Goal: Task Accomplishment & Management: Use online tool/utility

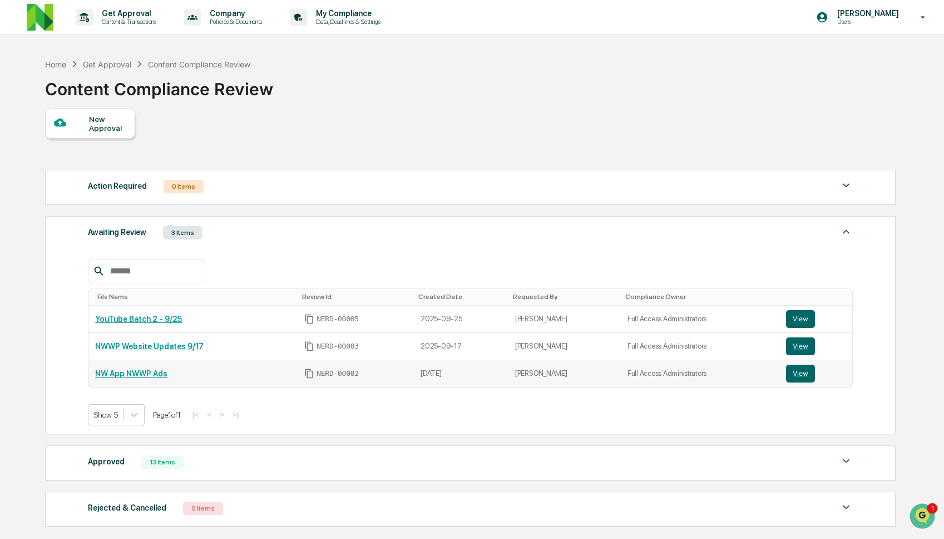
click at [144, 378] on link "NW App NWWP Ads" at bounding box center [131, 373] width 72 height 9
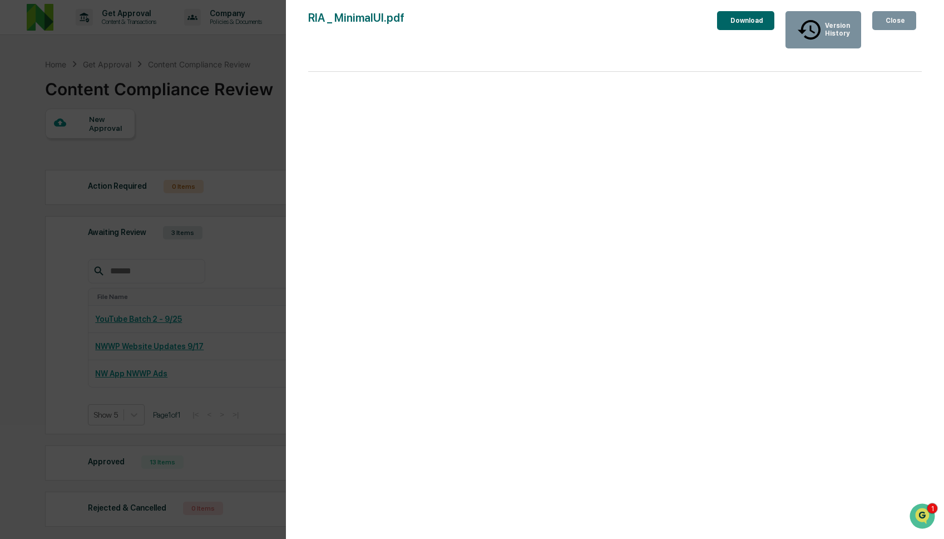
click at [109, 315] on div "Version History [DATE] 05:44 PM [PERSON_NAME] RIA _ MinimalUI.pdf Close Version…" at bounding box center [472, 269] width 944 height 539
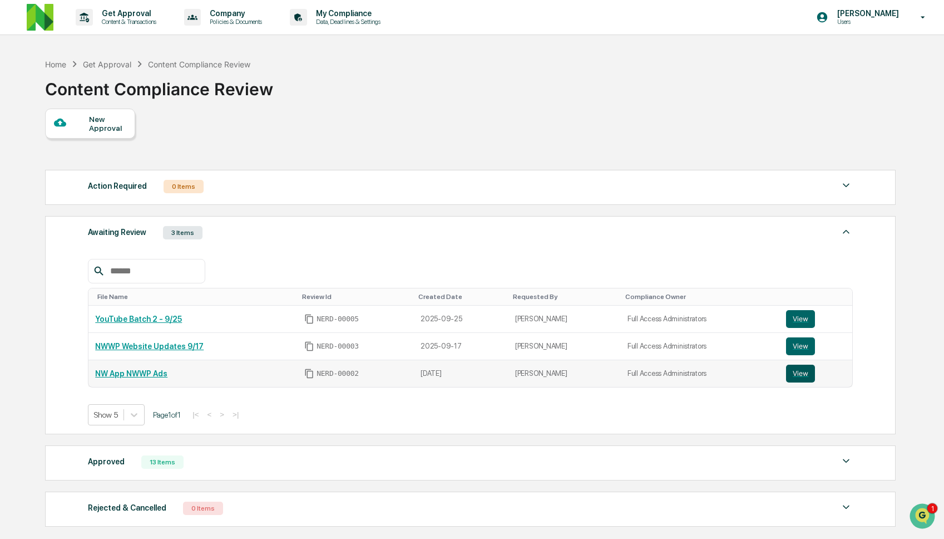
click at [792, 377] on button "View" at bounding box center [800, 374] width 29 height 18
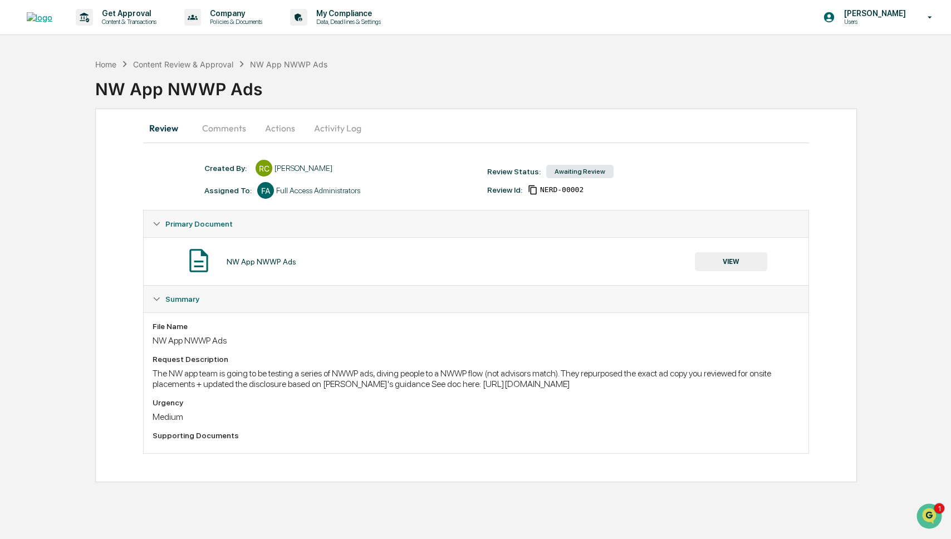
click at [228, 130] on button "Comments" at bounding box center [224, 128] width 62 height 27
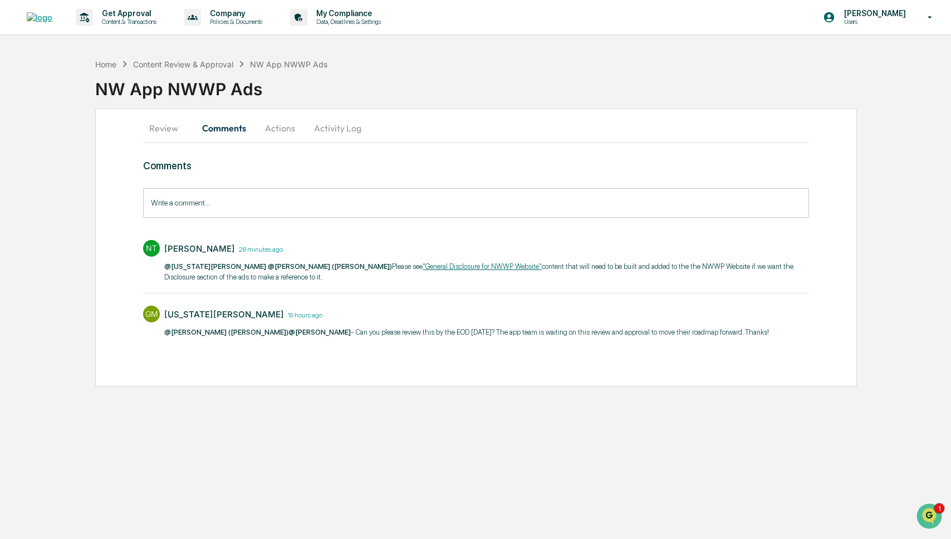
click at [357, 196] on input "Write a comment..." at bounding box center [476, 202] width 666 height 29
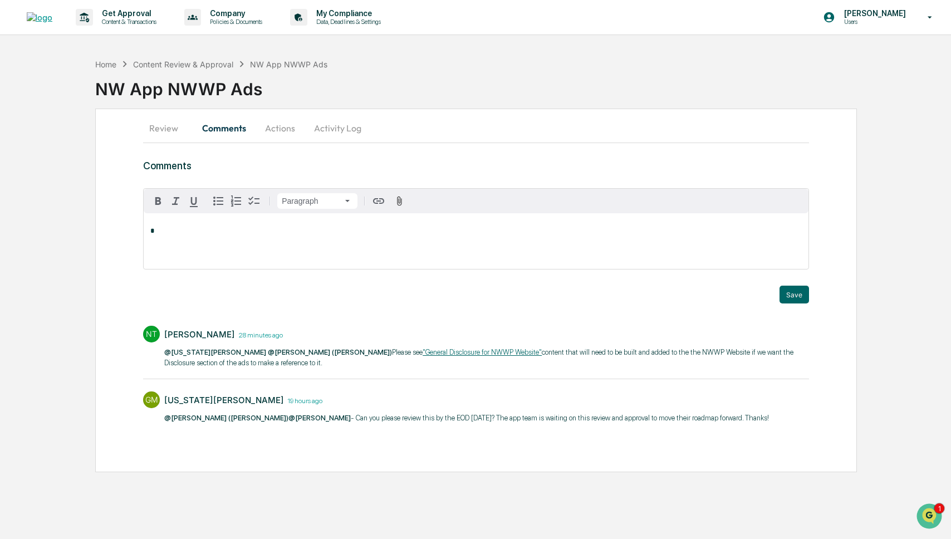
click at [357, 234] on p "*" at bounding box center [475, 231] width 651 height 8
click at [489, 98] on div "NW App NWWP Ads" at bounding box center [522, 84] width 855 height 29
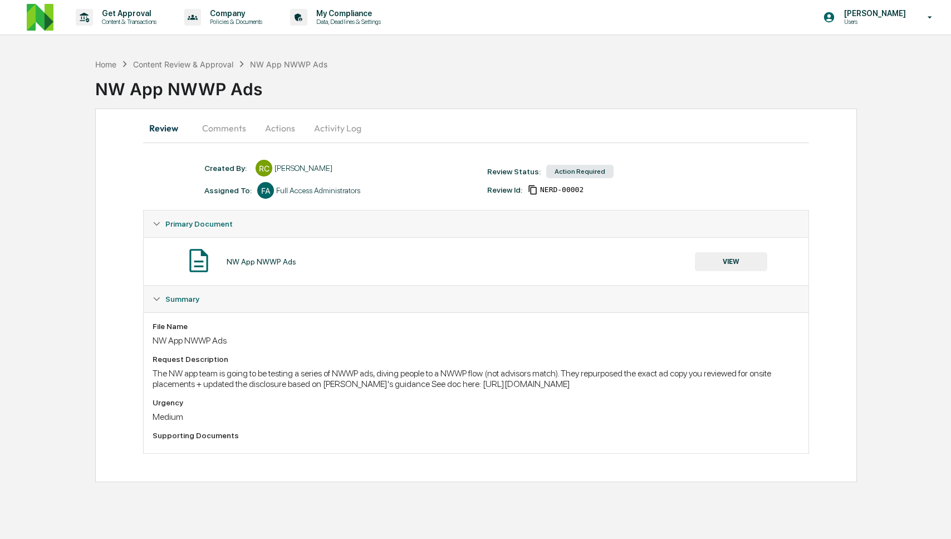
click at [224, 129] on button "Comments" at bounding box center [224, 128] width 62 height 27
